Goal: Task Accomplishment & Management: Use online tool/utility

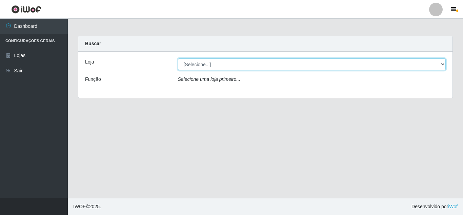
click at [443, 63] on select "[Selecione...] Rede Compras Supermercados - LOJA 5" at bounding box center [312, 64] width 268 height 12
select select "397"
click at [178, 58] on select "[Selecione...] Rede Compras Supermercados - LOJA 5" at bounding box center [312, 64] width 268 height 12
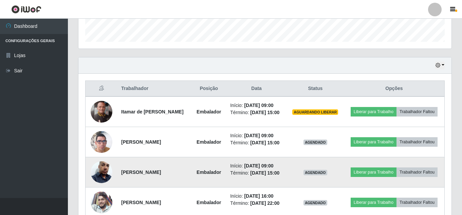
scroll to position [203, 0]
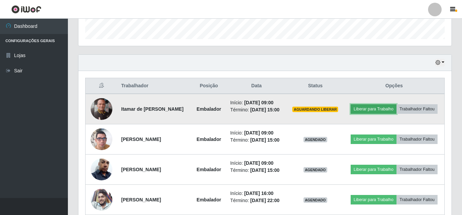
click at [372, 112] on button "Liberar para Trabalho" at bounding box center [373, 108] width 46 height 9
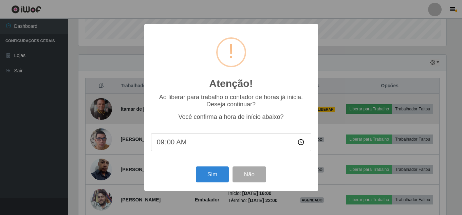
scroll to position [141, 369]
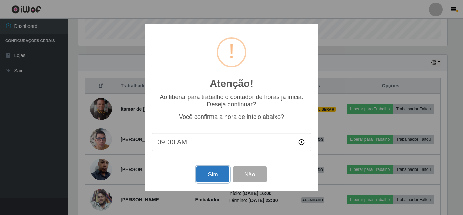
click at [205, 180] on button "Sim" at bounding box center [212, 174] width 33 height 16
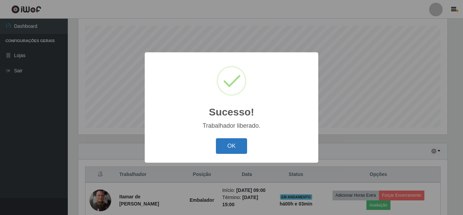
click at [225, 143] on button "OK" at bounding box center [232, 146] width 32 height 16
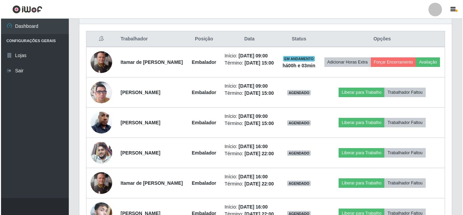
scroll to position [251, 0]
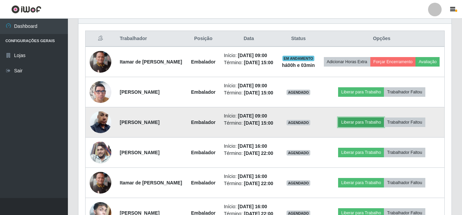
click at [367, 127] on button "Liberar para Trabalho" at bounding box center [361, 121] width 46 height 9
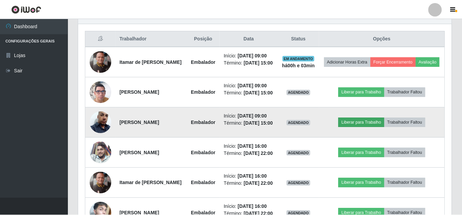
scroll to position [141, 369]
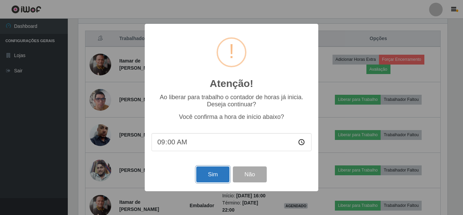
click at [213, 174] on button "Sim" at bounding box center [212, 174] width 33 height 16
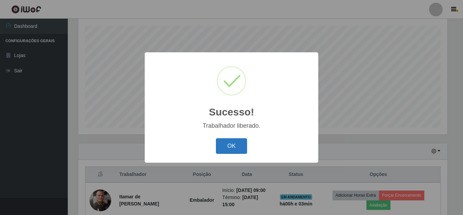
click at [233, 145] on button "OK" at bounding box center [232, 146] width 32 height 16
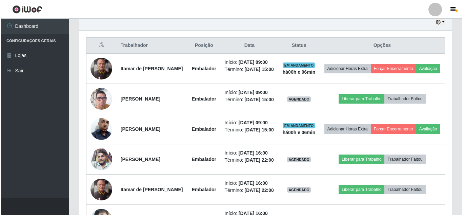
scroll to position [251, 0]
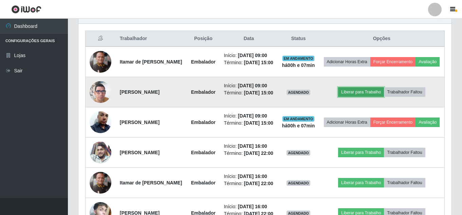
click at [342, 96] on button "Liberar para Trabalho" at bounding box center [361, 91] width 46 height 9
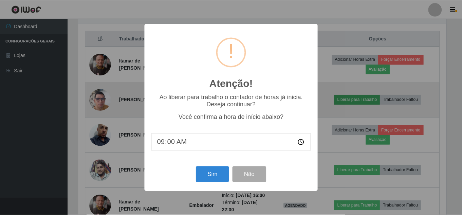
scroll to position [141, 369]
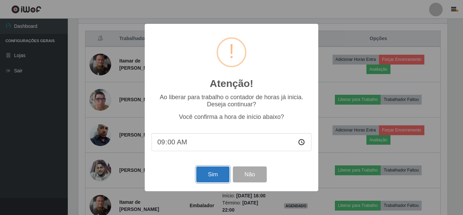
click at [215, 170] on button "Sim" at bounding box center [212, 174] width 33 height 16
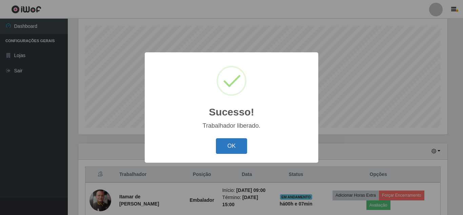
click at [229, 148] on button "OK" at bounding box center [232, 146] width 32 height 16
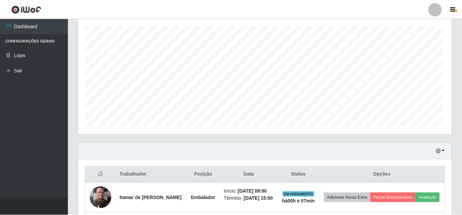
scroll to position [141, 373]
